Goal: Task Accomplishment & Management: Complete application form

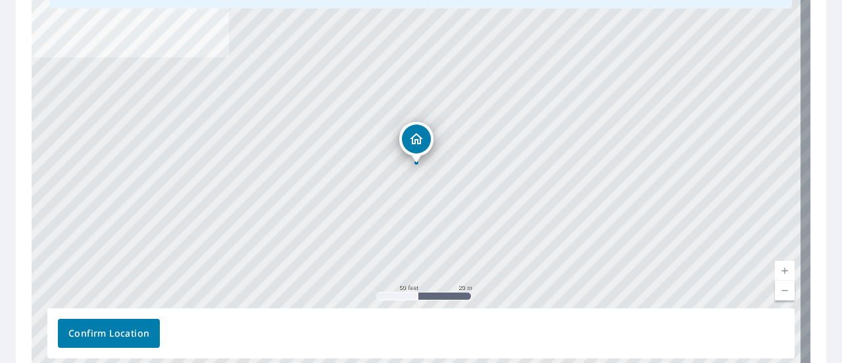
scroll to position [253, 0]
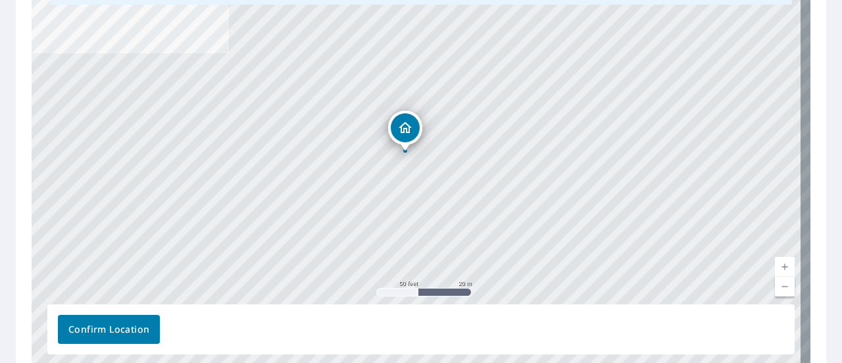
drag, startPoint x: 421, startPoint y: 139, endPoint x: 410, endPoint y: 131, distance: 13.2
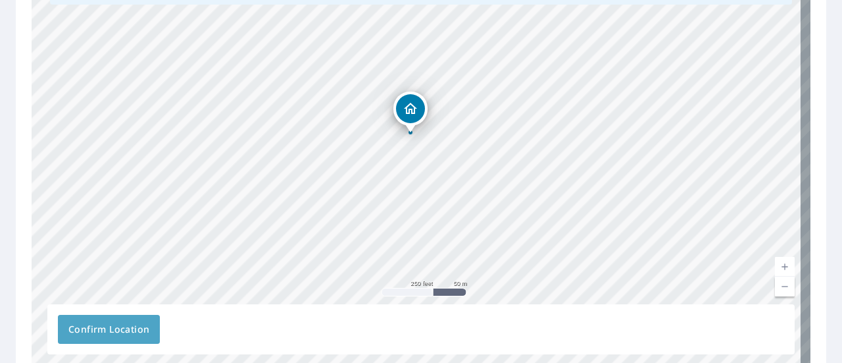
click at [125, 327] on span "Confirm Location" at bounding box center [108, 329] width 81 height 16
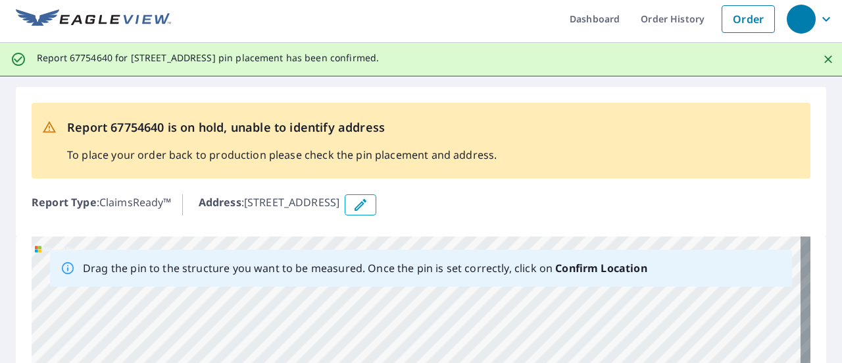
scroll to position [0, 0]
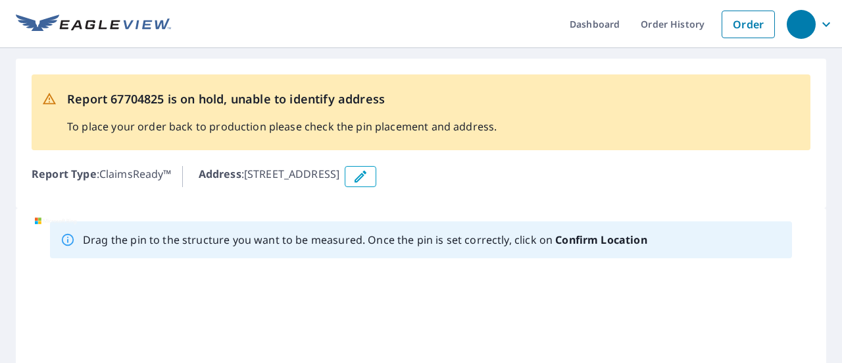
scroll to position [235, 0]
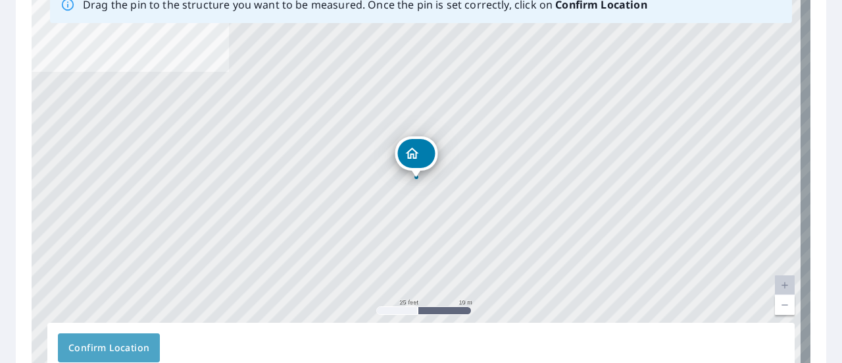
click at [138, 340] on span "Confirm Location" at bounding box center [108, 348] width 81 height 16
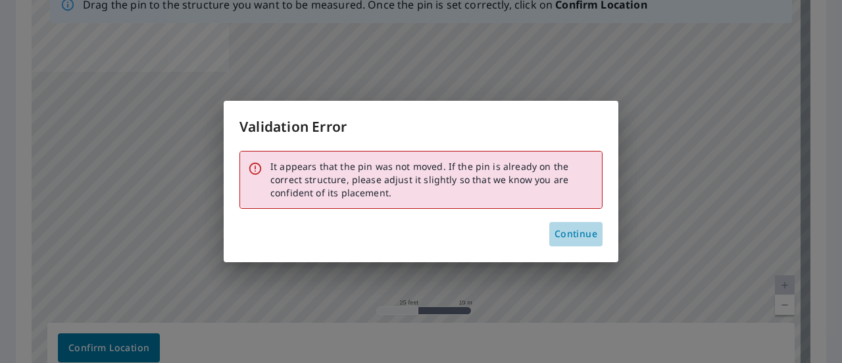
click at [587, 236] on span "Continue" at bounding box center [576, 234] width 43 height 16
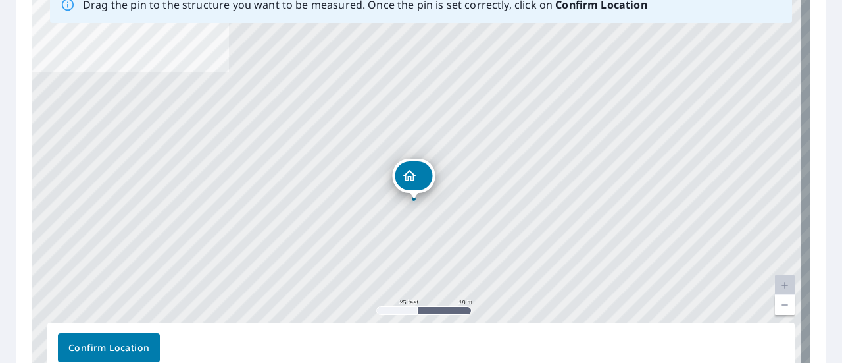
drag, startPoint x: 417, startPoint y: 157, endPoint x: 415, endPoint y: 179, distance: 21.9
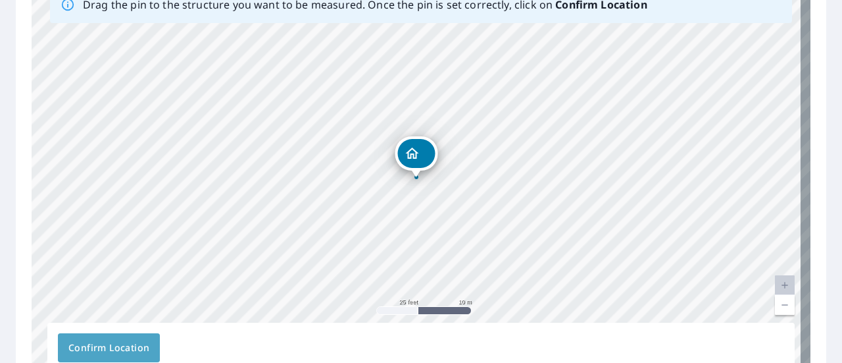
click at [90, 345] on span "Confirm Location" at bounding box center [108, 348] width 81 height 16
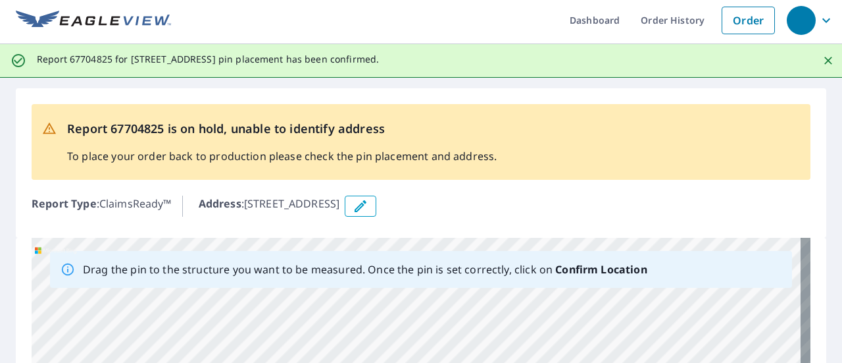
scroll to position [0, 0]
